Goal: Task Accomplishment & Management: Use online tool/utility

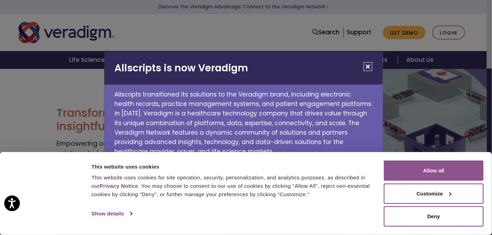
click at [440, 173] on button "Allow all" at bounding box center [434, 170] width 100 height 20
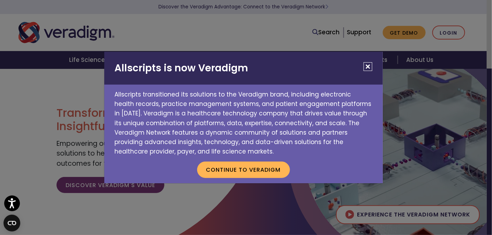
click at [463, 147] on div "Allscripts is now Veradigm Allscripts transitioned its solutions to the Veradig…" at bounding box center [246, 117] width 492 height 235
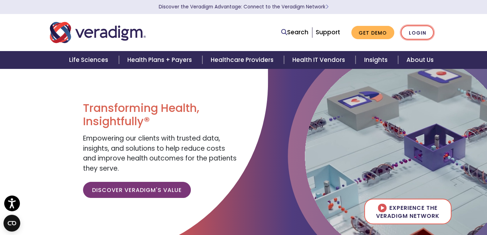
click at [434, 33] on link "Login" at bounding box center [417, 32] width 33 height 14
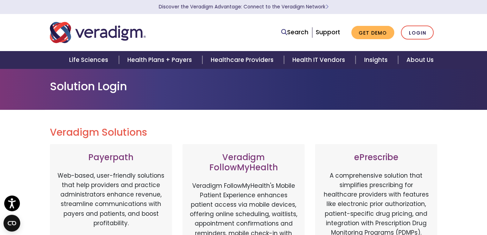
click at [268, 146] on div "Veradigm FollowMyHealth Veradigm FollowMyHealth's Mobile Patient Experience enh…" at bounding box center [244, 218] width 122 height 149
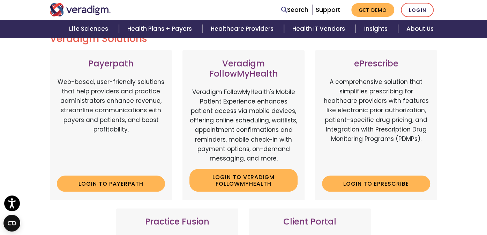
scroll to position [104, 0]
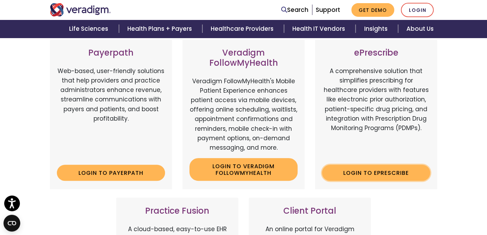
click at [395, 164] on link "Login to ePrescribe" at bounding box center [376, 172] width 108 height 16
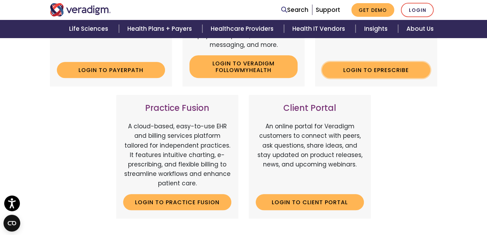
scroll to position [174, 0]
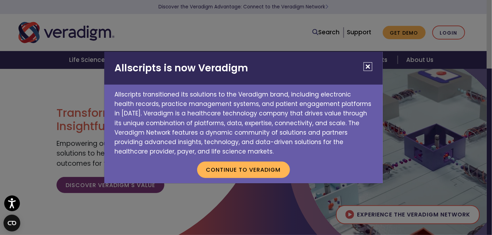
click at [369, 68] on button "Close" at bounding box center [368, 66] width 9 height 9
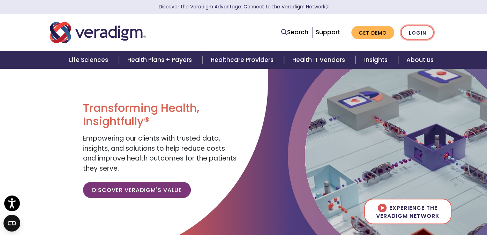
click at [434, 33] on link "Login" at bounding box center [417, 32] width 33 height 14
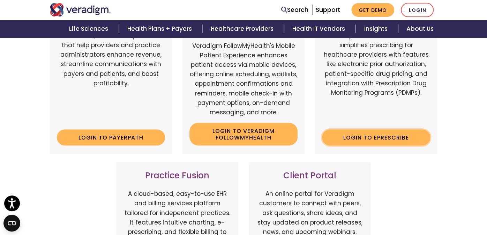
click at [390, 129] on link "Login to ePrescribe" at bounding box center [376, 137] width 108 height 16
click at [434, 9] on link "Login" at bounding box center [417, 10] width 33 height 14
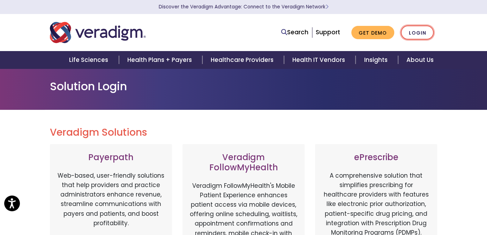
click at [434, 34] on link "Login" at bounding box center [417, 32] width 33 height 14
click at [434, 28] on link "Login" at bounding box center [417, 32] width 33 height 14
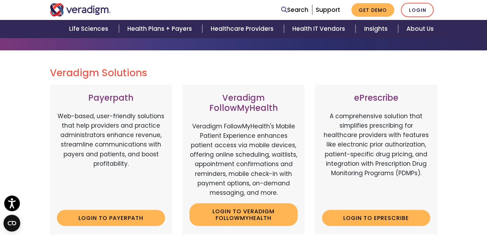
scroll to position [140, 0]
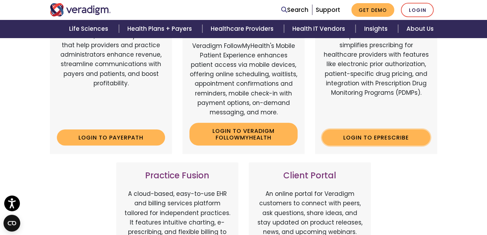
click at [409, 129] on link "Login to ePrescribe" at bounding box center [376, 137] width 108 height 16
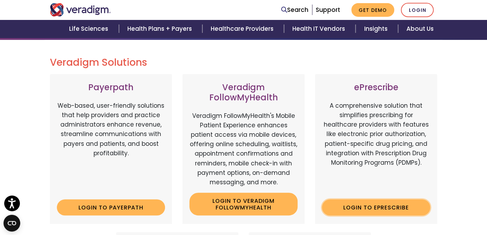
scroll to position [70, 0]
click at [394, 199] on link "Login to ePrescribe" at bounding box center [376, 207] width 108 height 16
